Goal: Information Seeking & Learning: Learn about a topic

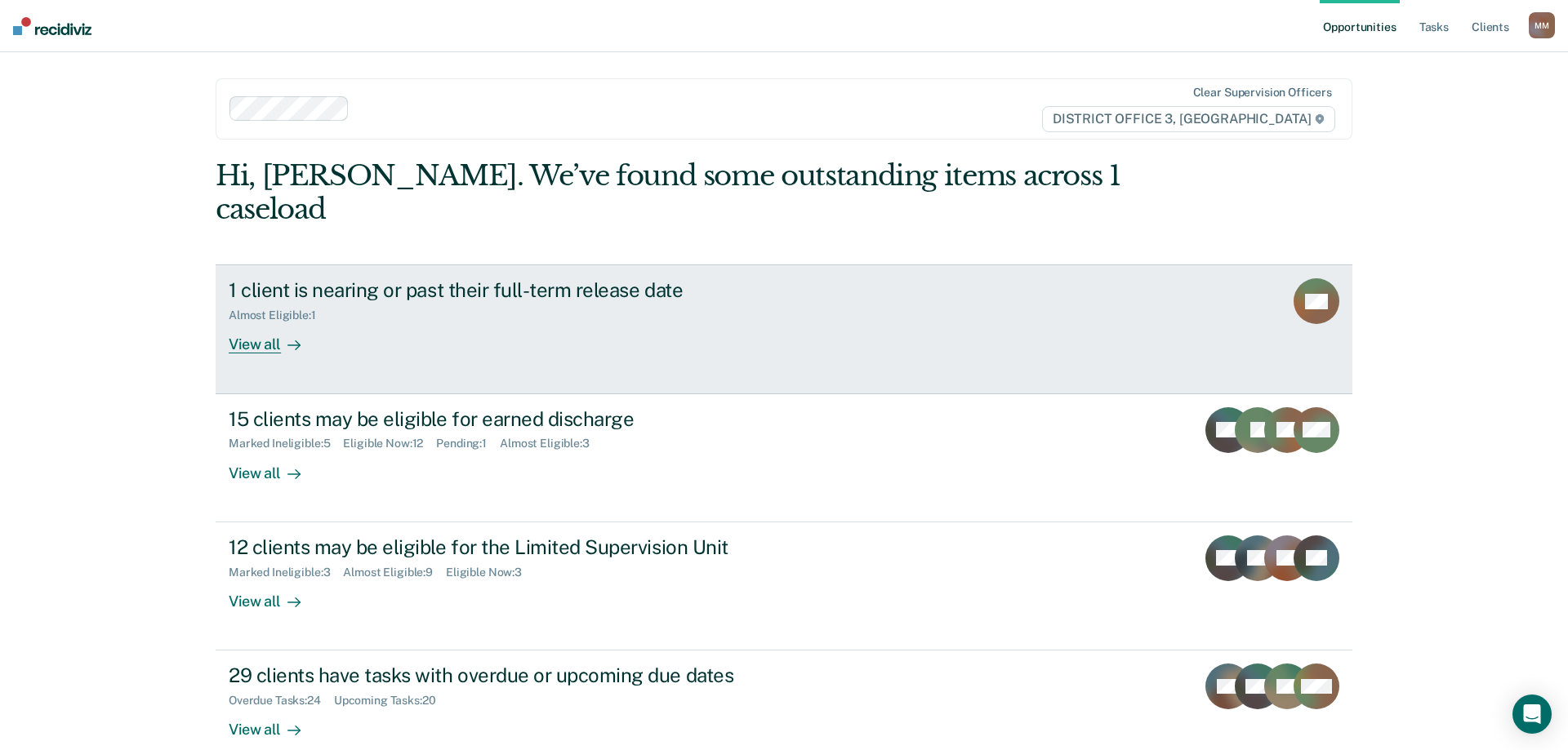
click at [230, 323] on div "View all" at bounding box center [274, 338] width 91 height 32
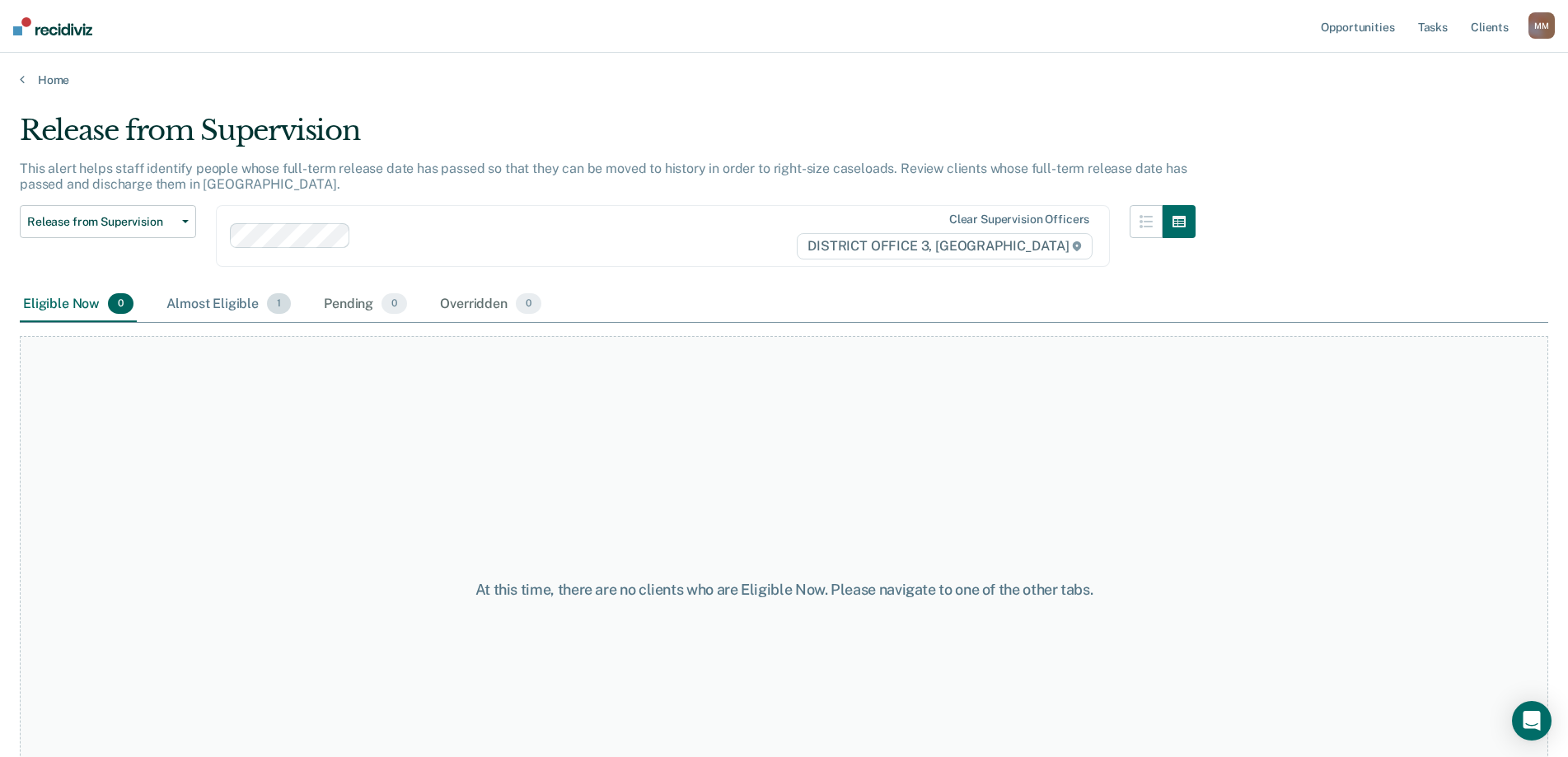
click at [204, 305] on div "Almost Eligible 1" at bounding box center [228, 305] width 131 height 36
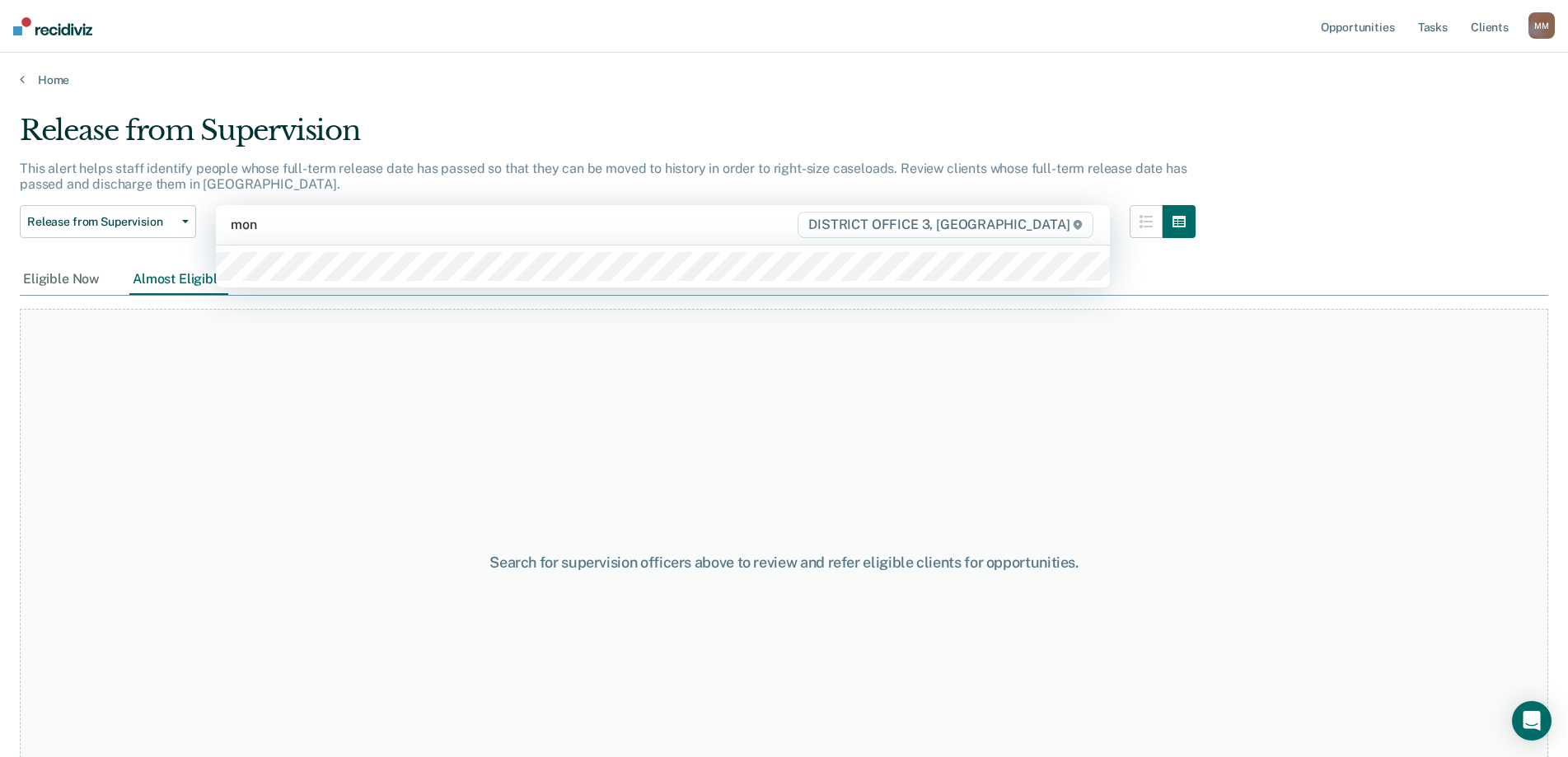
type input "mona"
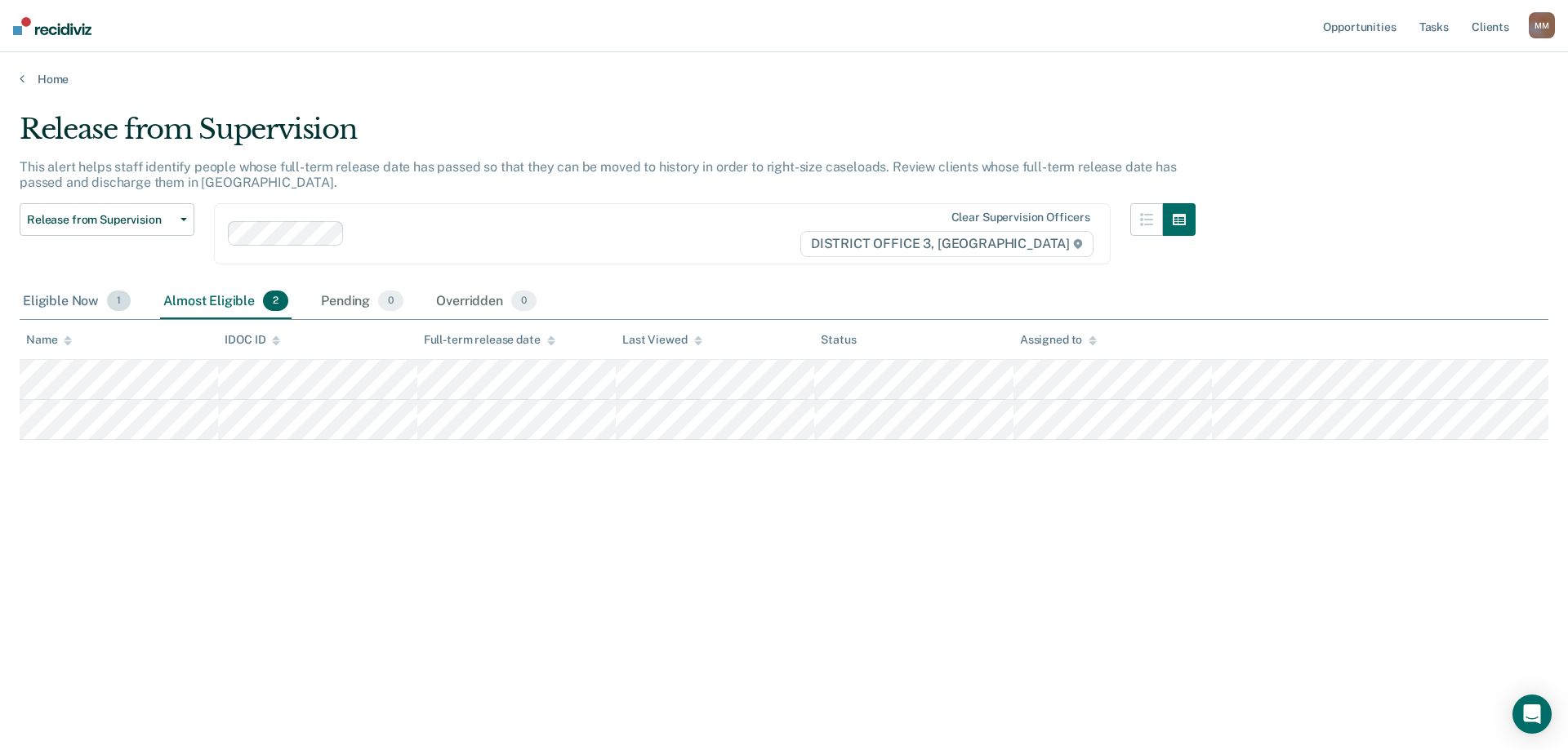
click at [64, 296] on div "Eligible Now 1" at bounding box center [77, 302] width 115 height 36
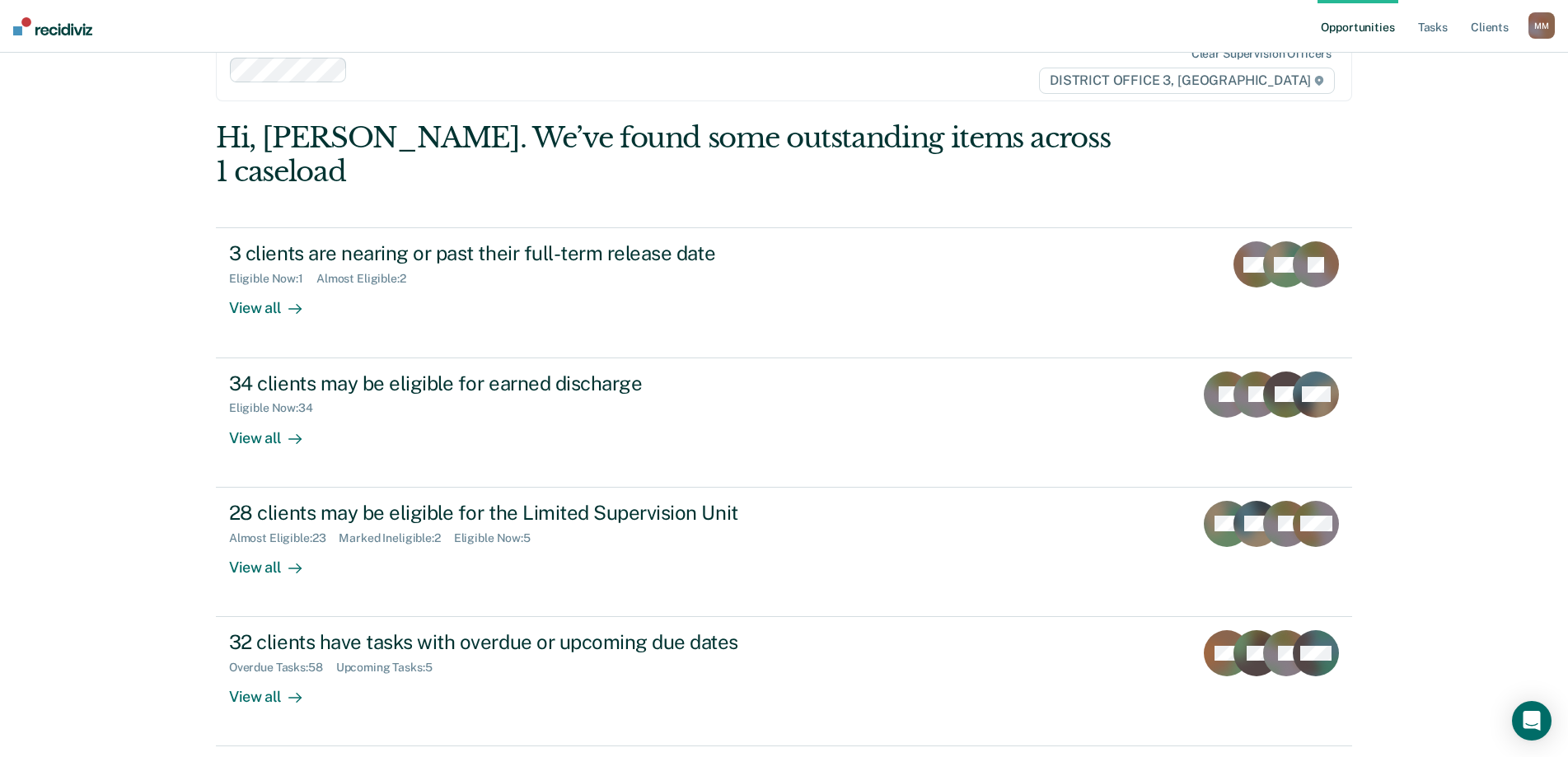
scroll to position [61, 0]
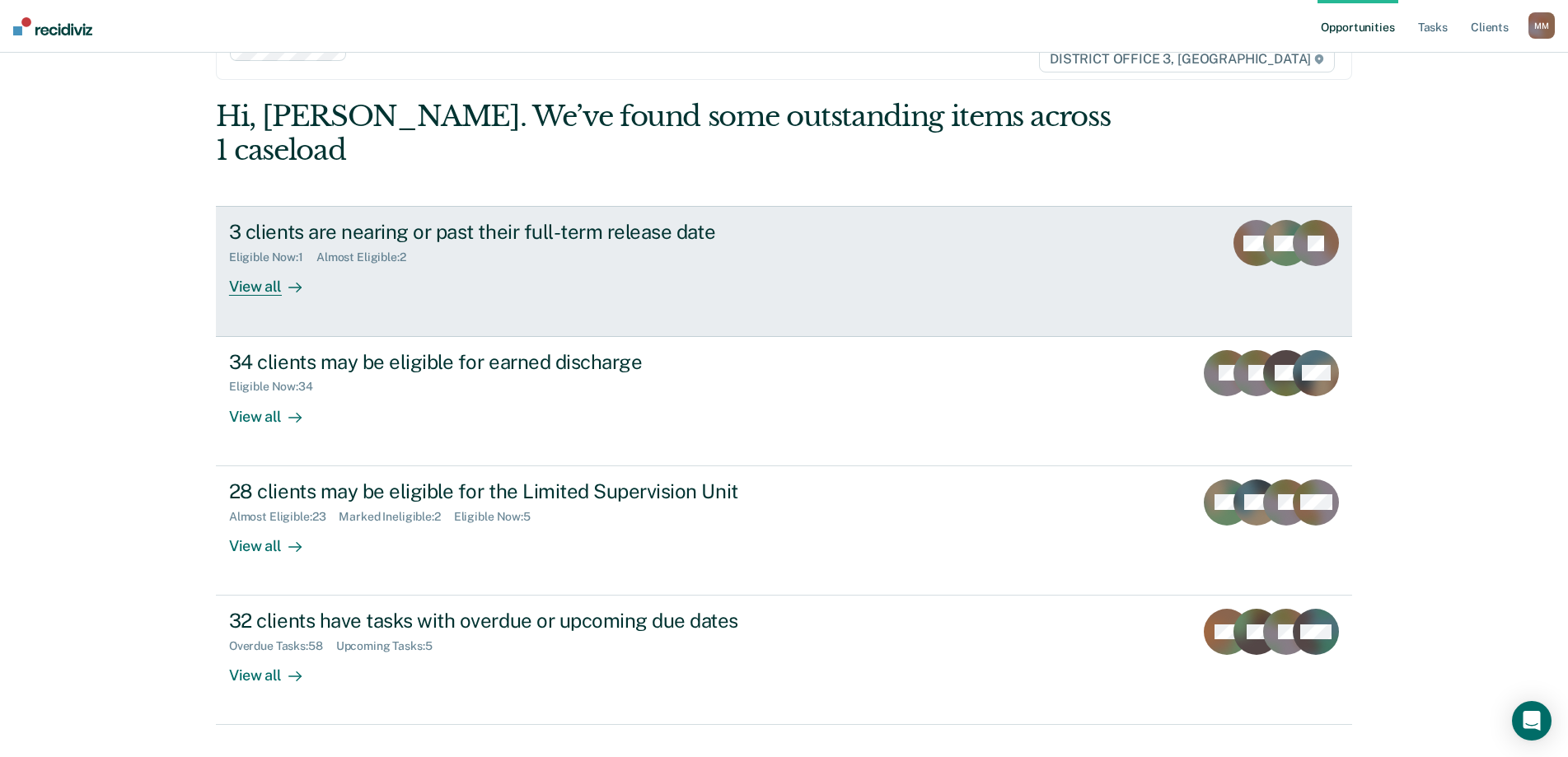
click at [255, 265] on div "View all" at bounding box center [274, 281] width 92 height 32
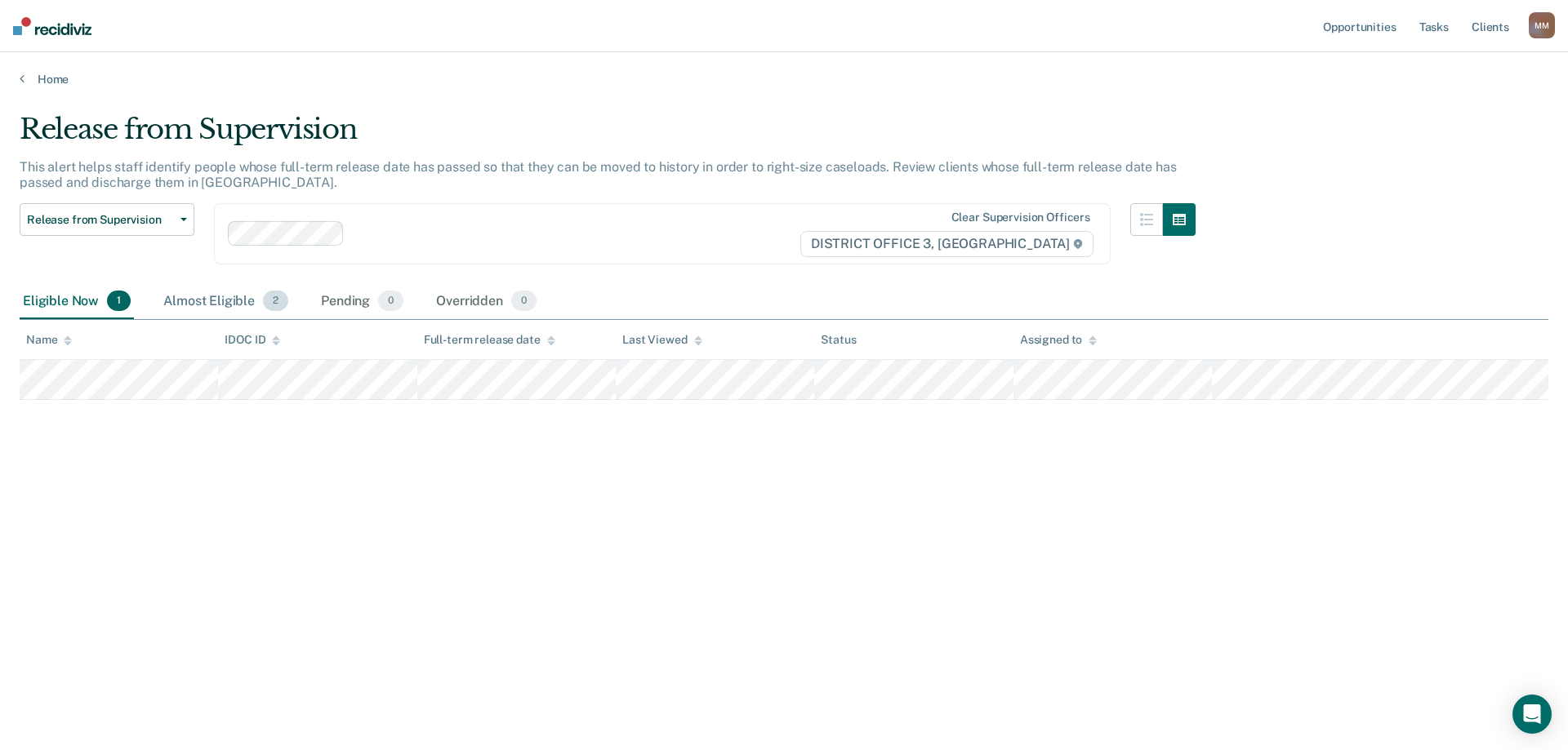
click at [230, 310] on div "Almost Eligible 2" at bounding box center [226, 302] width 132 height 36
